Goal: Information Seeking & Learning: Learn about a topic

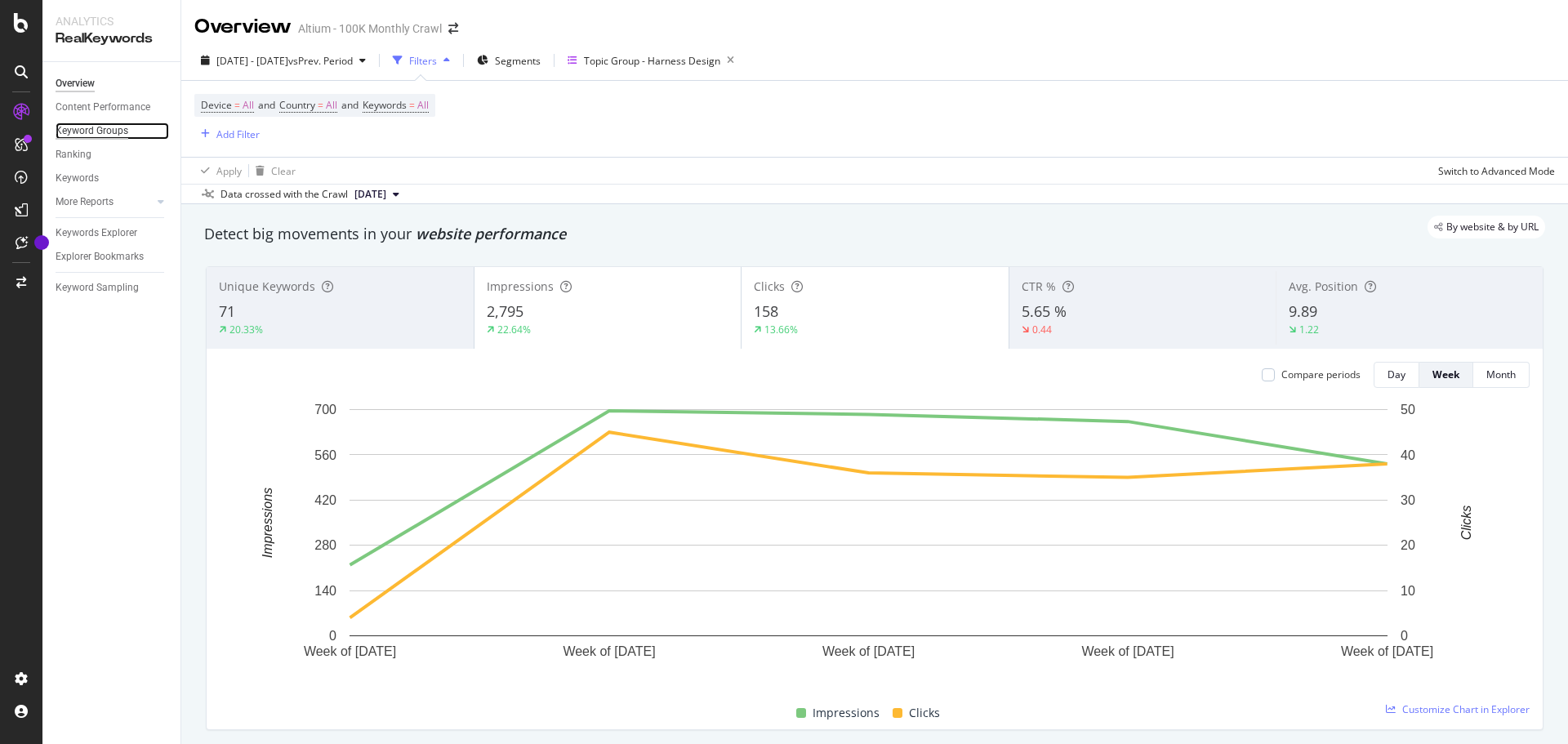
click at [127, 132] on div "Keyword Groups" at bounding box center [92, 130] width 73 height 17
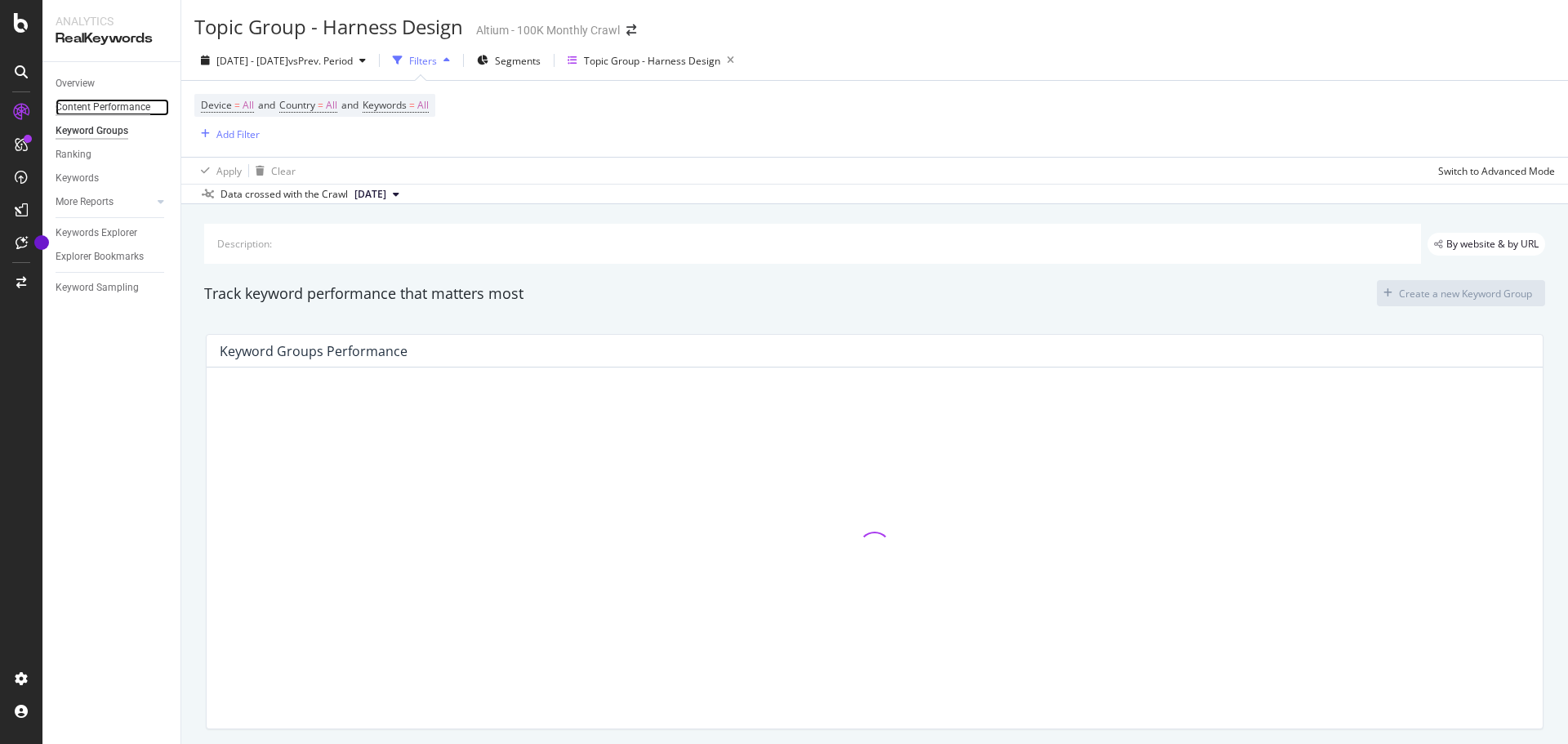
click at [130, 104] on div "Content Performance" at bounding box center [102, 107] width 94 height 17
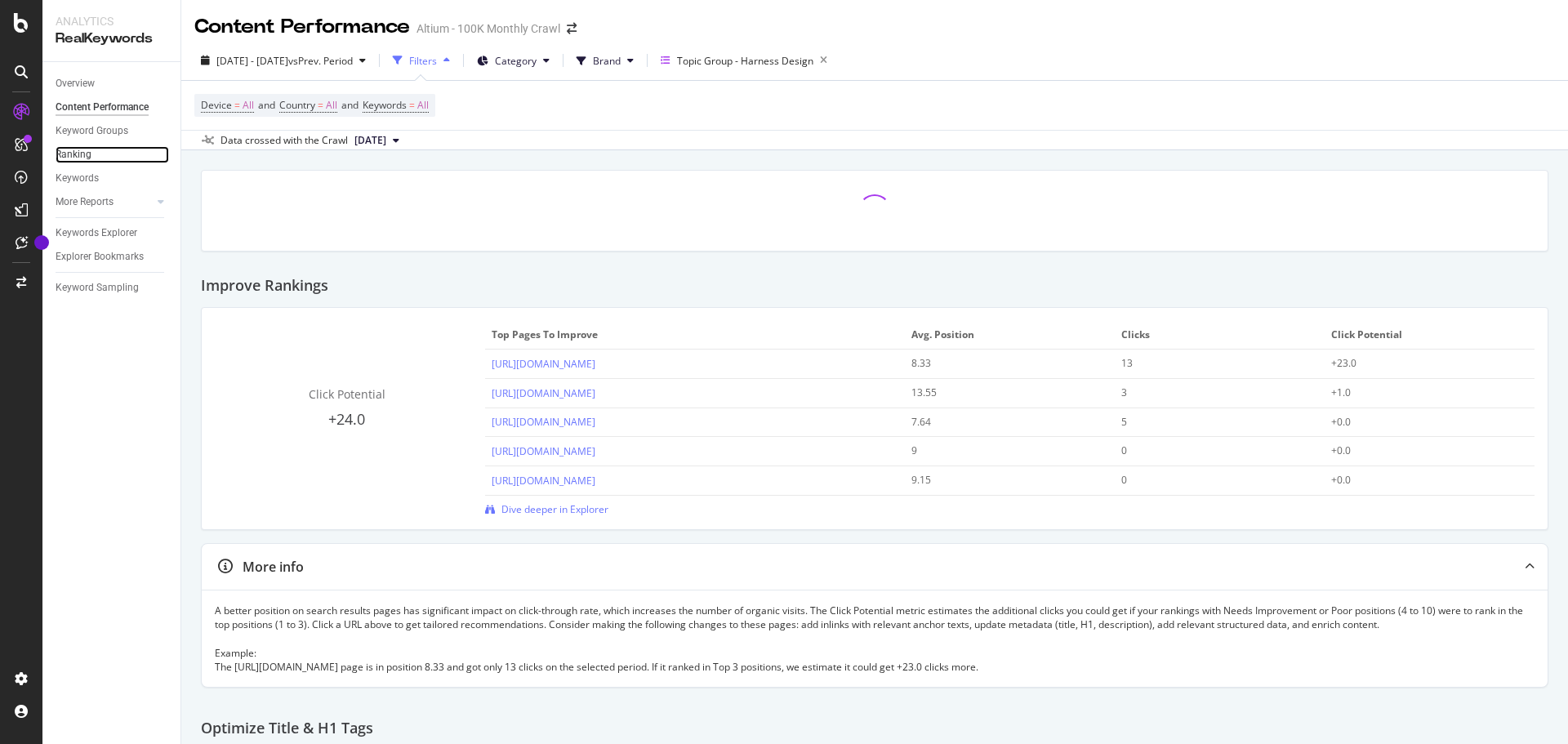
click at [103, 152] on link "Ranking" at bounding box center [112, 155] width 113 height 17
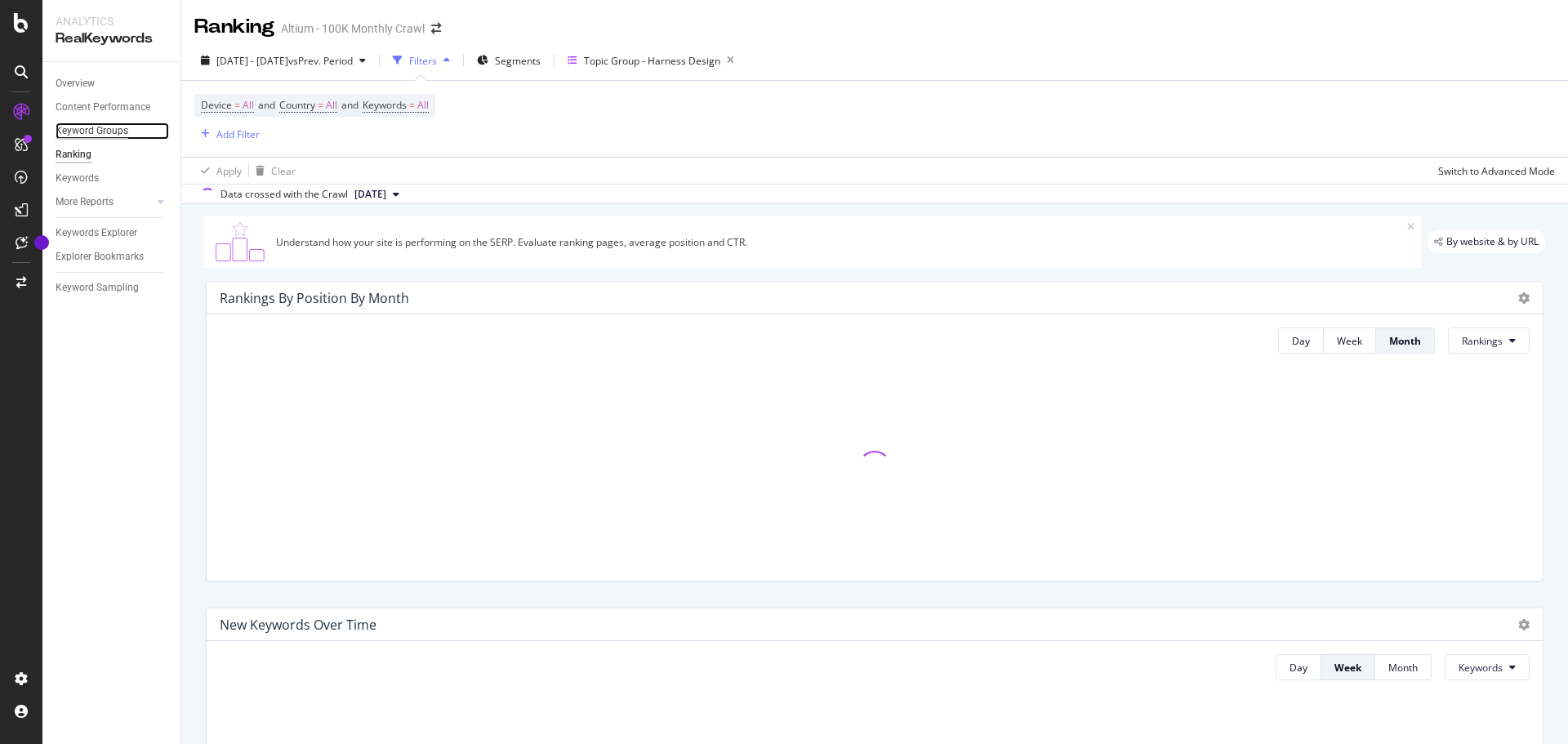
click at [105, 139] on div "Keyword Groups" at bounding box center [92, 130] width 73 height 17
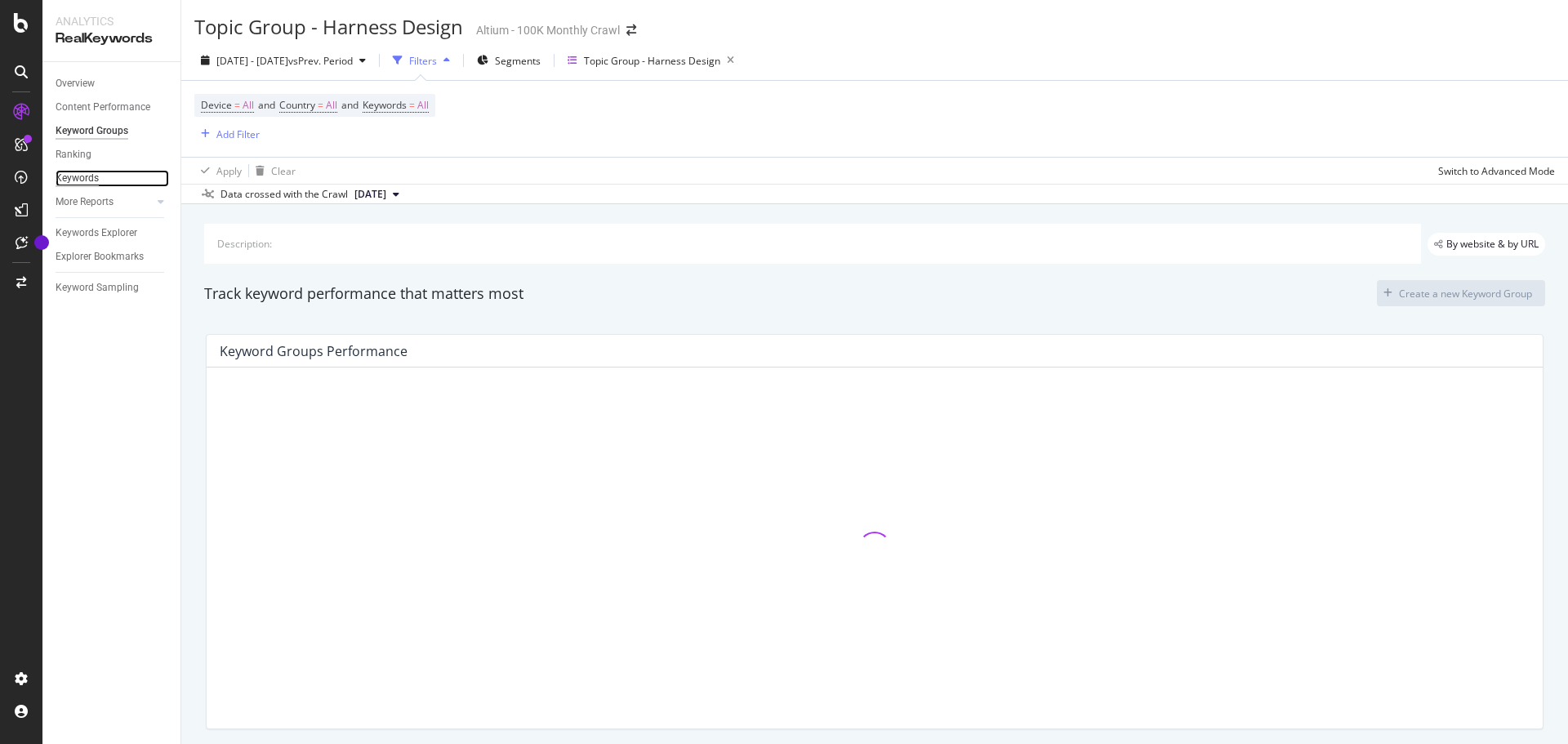
click at [91, 177] on div "Keywords" at bounding box center [77, 178] width 43 height 17
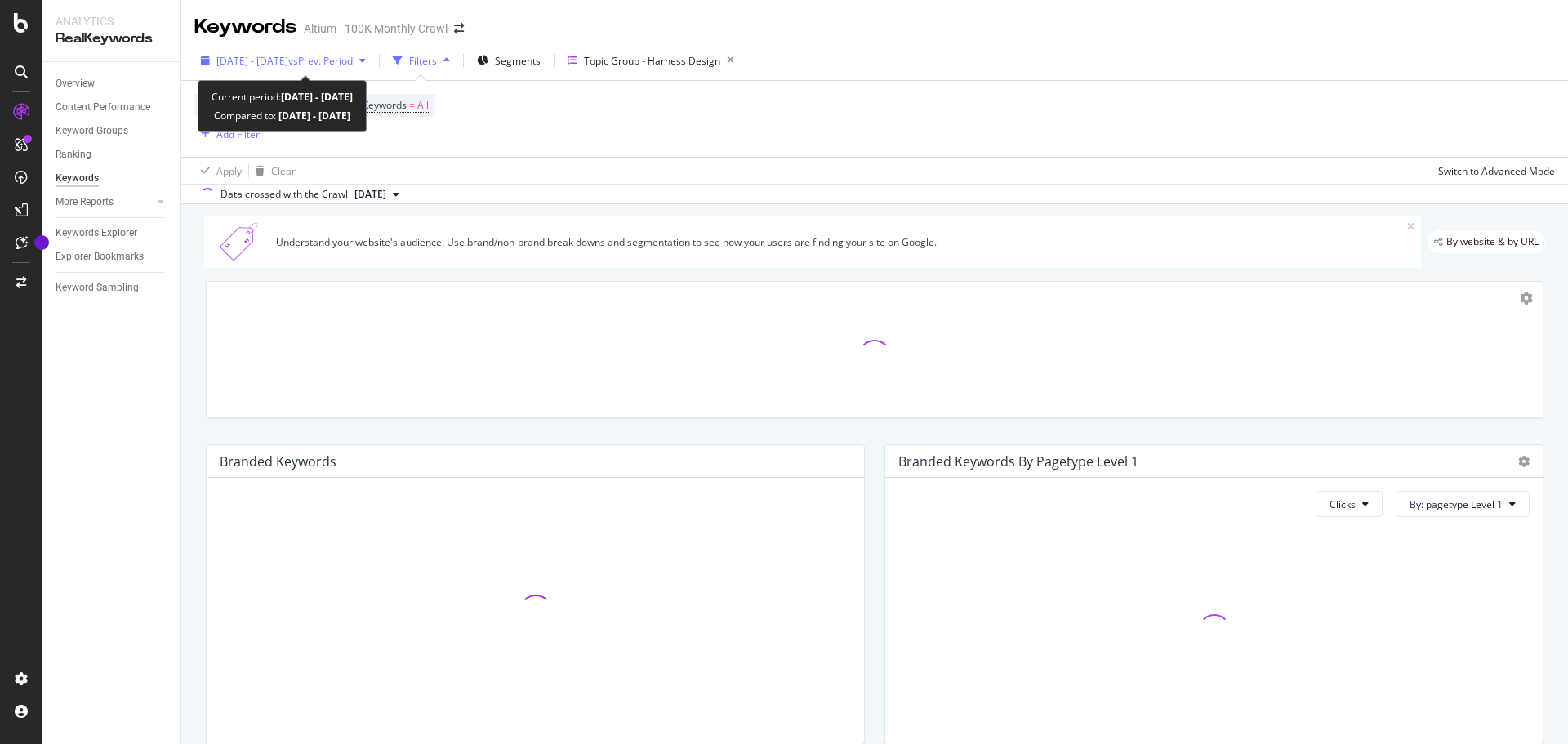
click at [353, 61] on span "vs Prev. Period" at bounding box center [321, 60] width 65 height 13
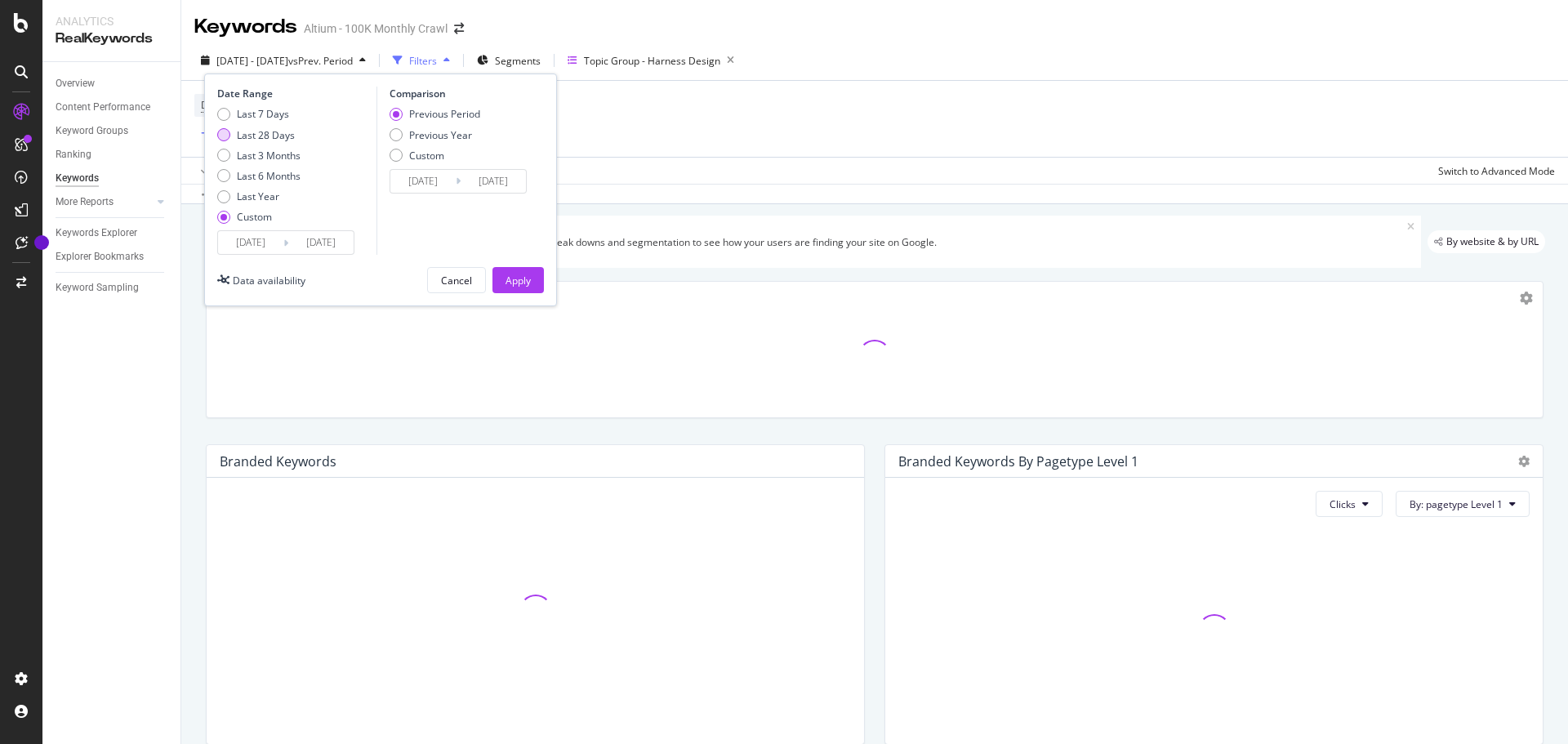
click at [274, 133] on div "Last 28 Days" at bounding box center [266, 135] width 58 height 13
type input "[DATE]"
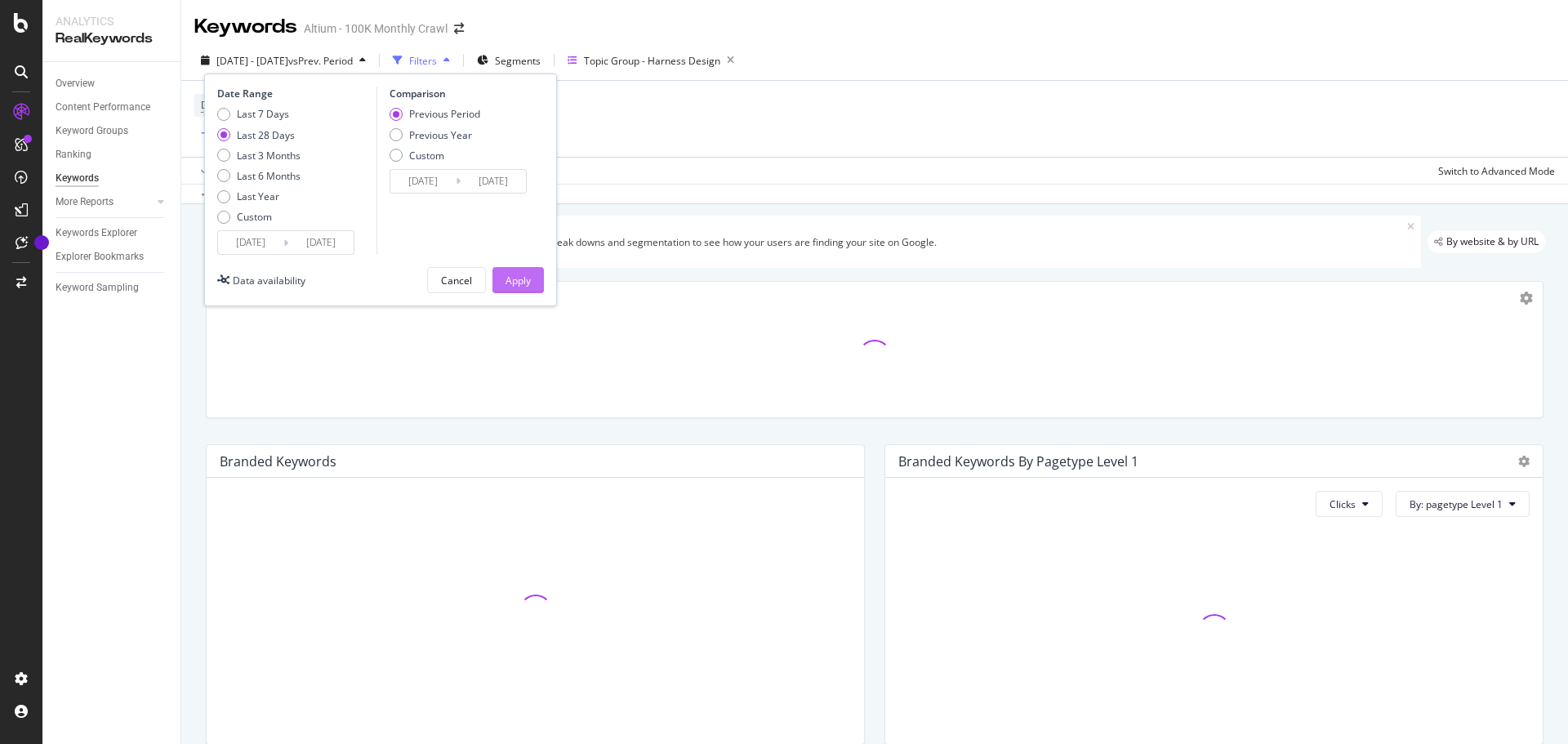
click at [527, 272] on div "Apply" at bounding box center [518, 279] width 25 height 24
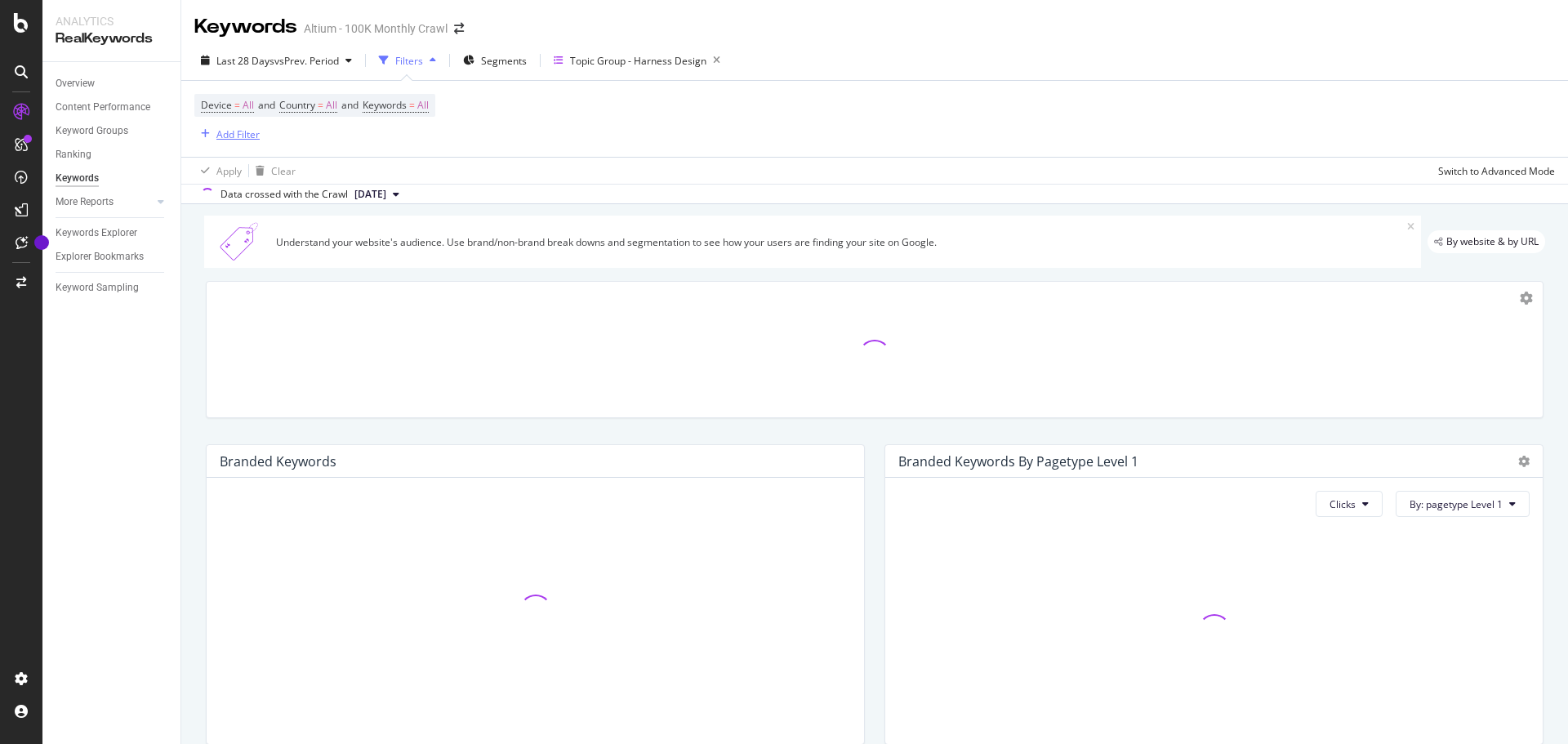
click at [246, 139] on div "Add Filter" at bounding box center [238, 134] width 43 height 13
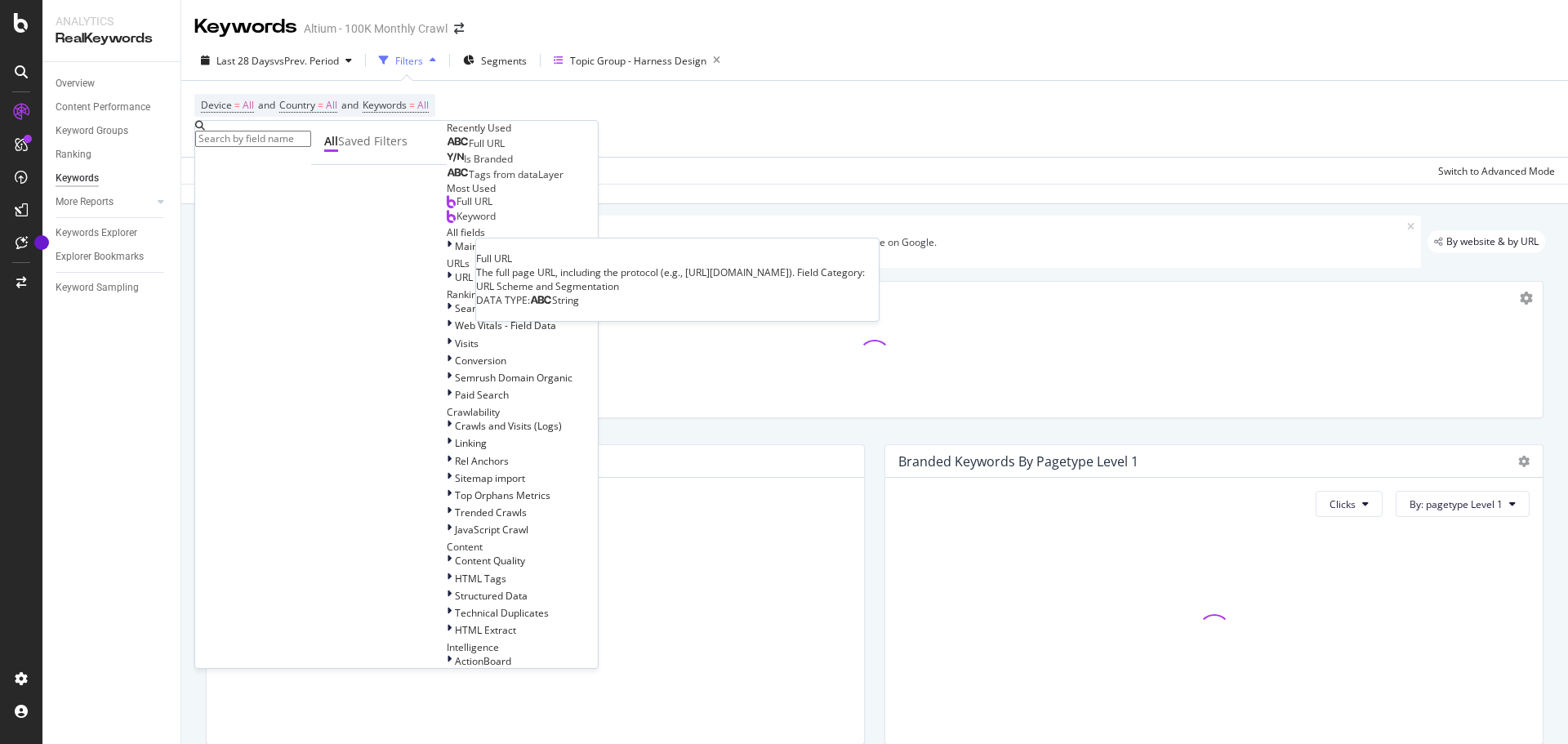
click at [447, 150] on div "Full URL" at bounding box center [475, 144] width 58 height 13
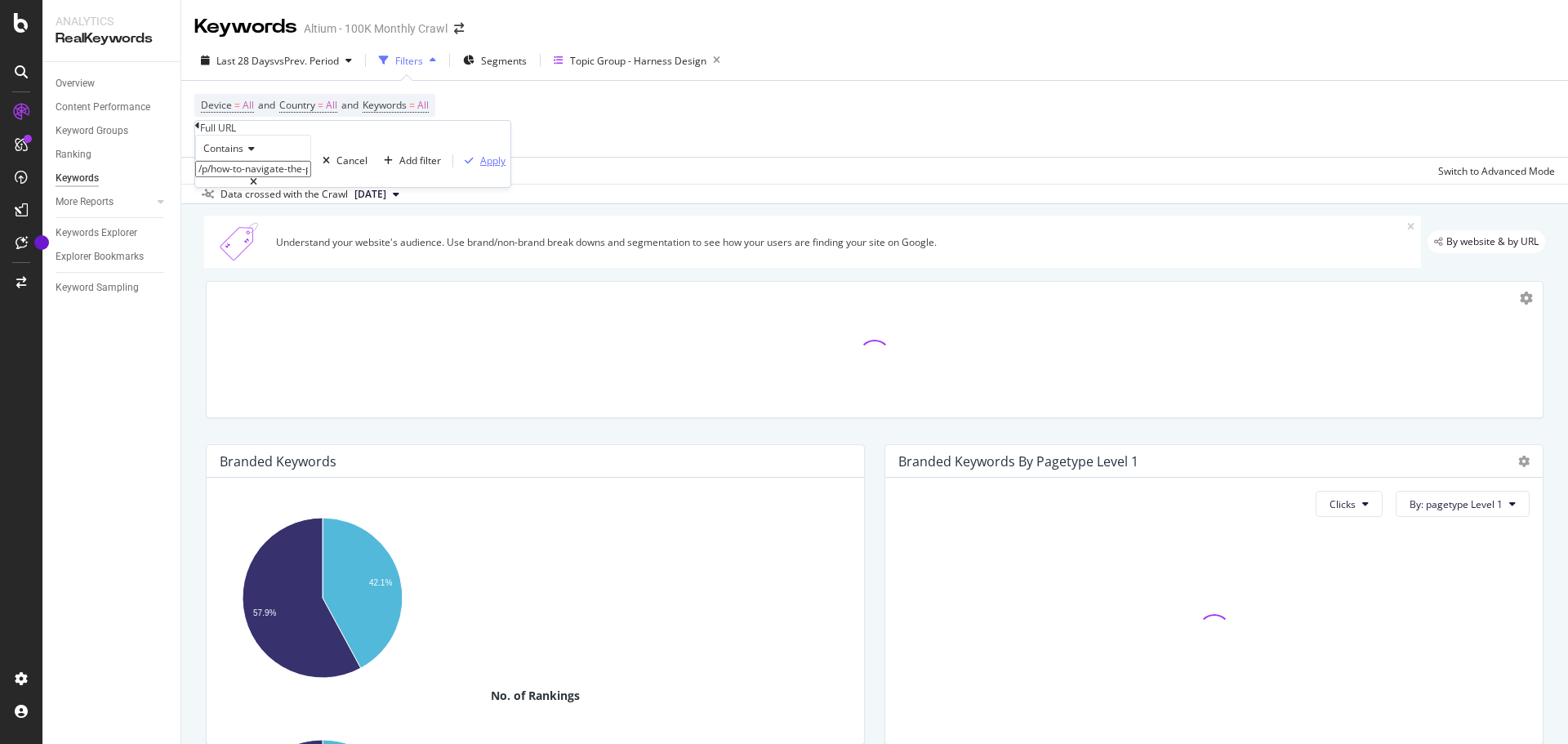
click at [480, 167] on div "Apply" at bounding box center [492, 160] width 25 height 13
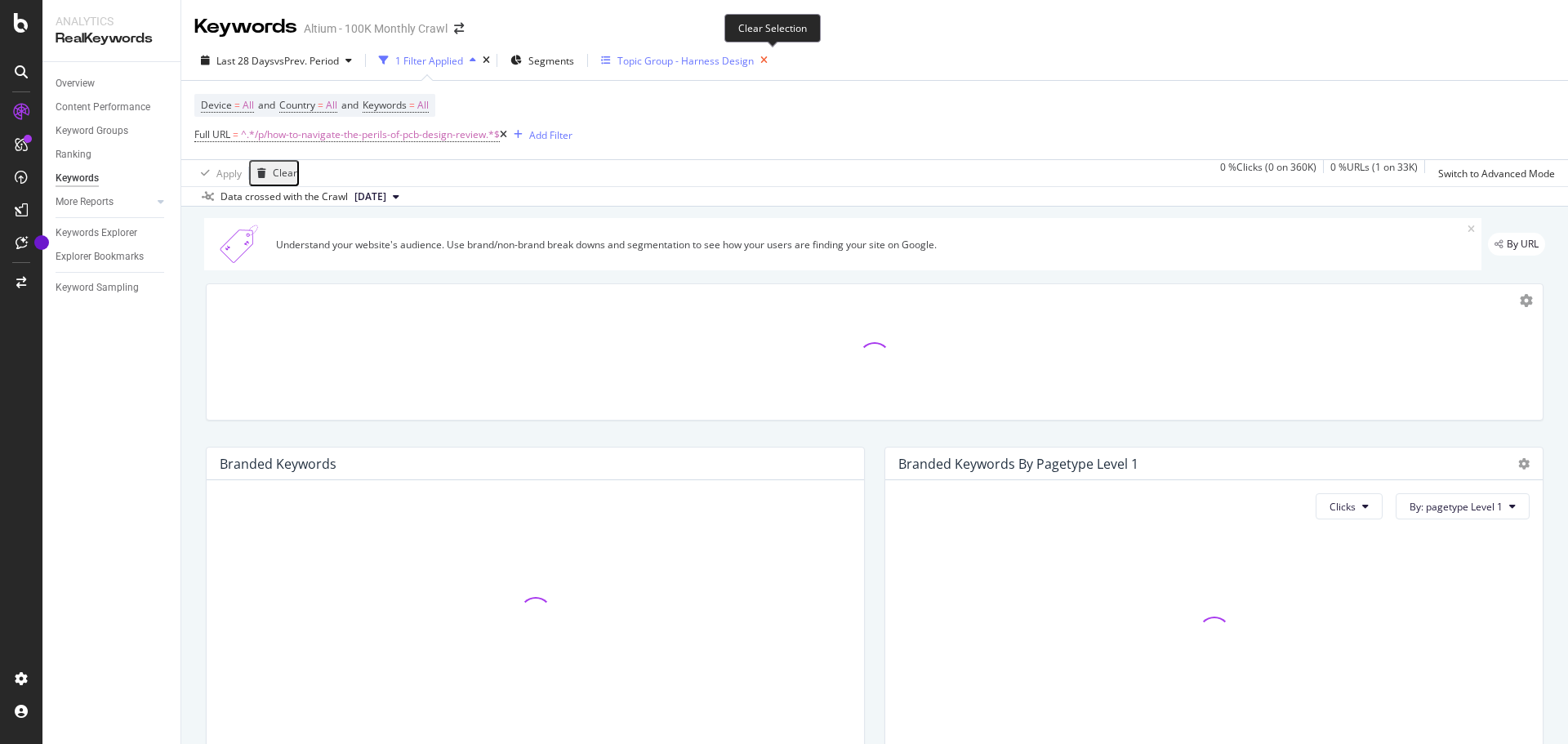
click at [770, 60] on icon "button" at bounding box center [764, 60] width 21 height 22
